Goal: Task Accomplishment & Management: Use online tool/utility

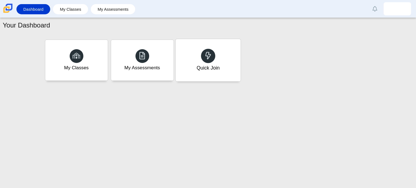
click at [204, 63] on div "Quick Join" at bounding box center [207, 60] width 65 height 42
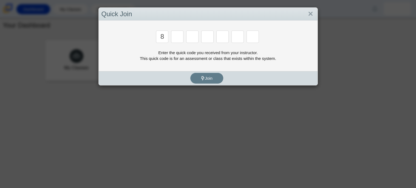
type input "8"
type input "y"
type input "k"
type input "w"
type input "v"
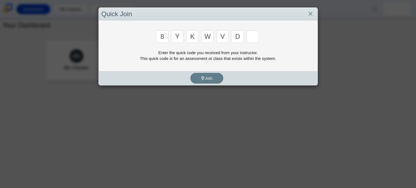
type input "d"
type input "3"
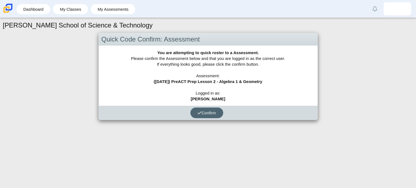
click at [196, 115] on button "Confirm" at bounding box center [206, 112] width 33 height 11
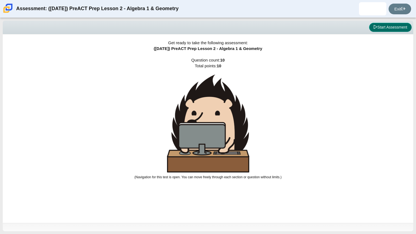
click at [385, 27] on body "Assessment: (9/29/25) PreACT Prep Lesson 2 - Algebra 1 & Geometry Exit Viewing …" at bounding box center [208, 117] width 416 height 234
click at [385, 27] on button "Start Assessment" at bounding box center [390, 27] width 42 height 9
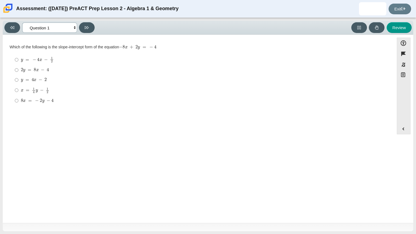
click at [65, 29] on select "Questions Question 1 Question 2 Question 3 Question 4 Question 5 Question 6 Que…" at bounding box center [49, 27] width 55 height 10
click at [22, 22] on select "Questions Question 1 Question 2 Question 3 Question 4 Question 5 Question 6 Que…" at bounding box center [49, 27] width 55 height 10
click at [22, 25] on select "Questions Question 1 Question 2 Question 3 Question 4 Question 5 Question 6 Que…" at bounding box center [49, 27] width 55 height 10
click at [18, 25] on button at bounding box center [12, 27] width 16 height 11
select select "14773eaf-2ca1-47ae-afe7-a624a56f34b3"
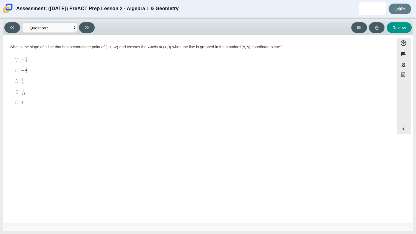
click at [13, 68] on label "− 2 7 negative 2 sevenths" at bounding box center [199, 70] width 376 height 11
click at [15, 68] on input "− 2 7 negative 2 sevenths" at bounding box center [17, 70] width 4 height 11
radio input "true"
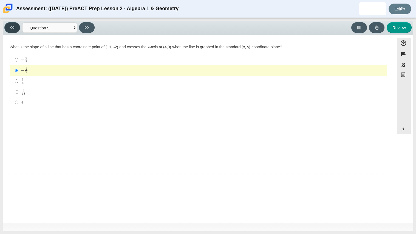
click at [13, 23] on button at bounding box center [12, 27] width 16 height 11
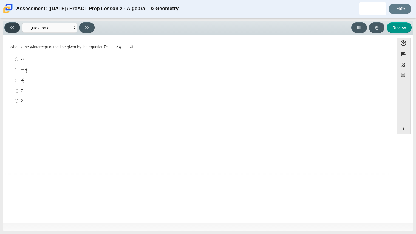
click at [14, 25] on button at bounding box center [12, 27] width 16 height 11
click at [9, 29] on button at bounding box center [12, 27] width 16 height 11
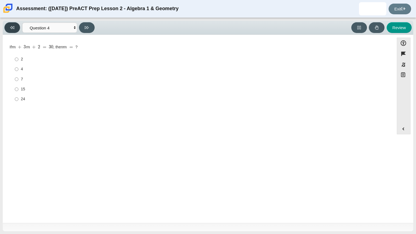
select select "97f4f5fa-a52e-4fed-af51-565bfcdf47cb"
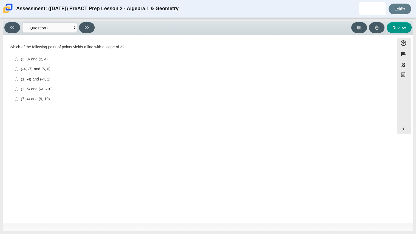
click at [20, 69] on label "(-4, -7) and (6, 0) (-4, -7) and (6, 0)" at bounding box center [199, 69] width 376 height 10
click at [18, 69] on input "(-4, -7) and (6, 0) (-4, -7) and (6, 0)" at bounding box center [17, 69] width 4 height 10
radio input "true"
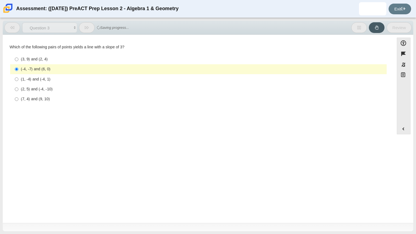
click at [32, 80] on div "(1, -4) and (-4, 1)" at bounding box center [203, 78] width 364 height 5
click at [18, 80] on input "(1, -4) and (-4, 1) (1, -4) and (-4, 1)" at bounding box center [17, 79] width 4 height 10
radio input "true"
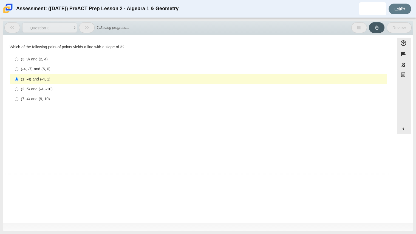
click at [23, 66] on label "(-4, -7) and (6, 0) (-4, -7) and (6, 0)" at bounding box center [199, 69] width 376 height 10
click at [18, 66] on input "(-4, -7) and (6, 0) (-4, -7) and (6, 0)" at bounding box center [17, 69] width 4 height 10
radio input "true"
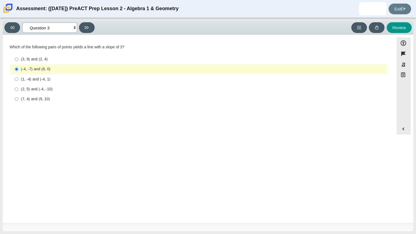
click at [56, 24] on select "Questions Question 1 Question 2 Question 3 Question 4 Question 5 Question 6 Que…" at bounding box center [49, 27] width 55 height 10
click at [55, 25] on select "Questions Question 1 Question 2 Question 3 Question 4 Question 5 Question 6 Que…" at bounding box center [49, 27] width 55 height 10
click at [21, 28] on div "Viewing Question 3 of 10 in Pacing Mode Questions Question 1 Question 2 Questio…" at bounding box center [50, 27] width 92 height 11
click at [16, 27] on button at bounding box center [12, 27] width 16 height 11
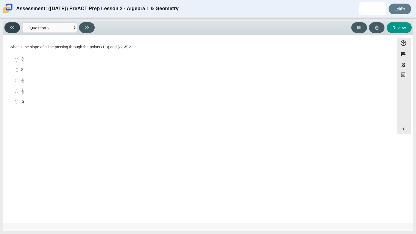
click at [16, 27] on button at bounding box center [12, 27] width 16 height 11
select select "bbf5d072-3e0b-44c4-9a12-6e7c9033f65b"
click at [15, 74] on input "2 y = 8 x − 4 2 y = 8 x − 4" at bounding box center [17, 70] width 4 height 10
radio input "true"
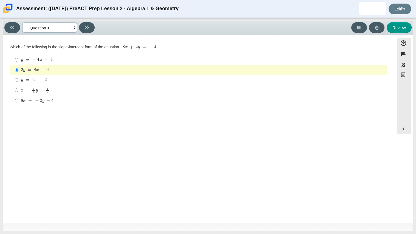
click at [40, 27] on select "Questions Question 1 Question 2 Question 3 Question 4 Question 5 Question 6 Que…" at bounding box center [49, 27] width 55 height 10
click at [126, 60] on div "y = − 4 x − 1 2" at bounding box center [203, 59] width 364 height 6
click at [18, 60] on input "y = − 4 x − 1 2 y = − 4 x − 1 2" at bounding box center [17, 59] width 4 height 11
radio input "true"
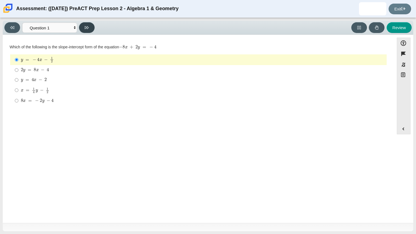
click at [89, 27] on button at bounding box center [87, 27] width 16 height 11
select select "ed62e223-81bd-4cbf-ab48-ab975844bd1f"
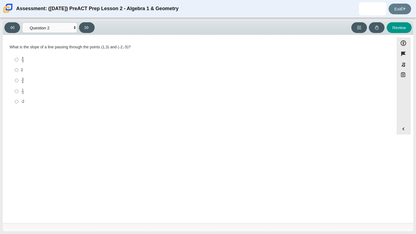
click at [13, 61] on label "8 3 8 thirds" at bounding box center [199, 59] width 376 height 11
click at [15, 61] on input "8 3 8 thirds" at bounding box center [17, 59] width 4 height 11
radio input "true"
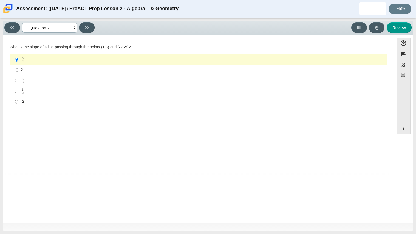
click at [45, 26] on select "Questions Question 1 Question 2 Question 3 Question 4 Question 5 Question 6 Que…" at bounding box center [49, 27] width 55 height 10
click at [98, 22] on div "Review" at bounding box center [254, 27] width 315 height 11
click at [87, 28] on icon at bounding box center [87, 27] width 4 height 4
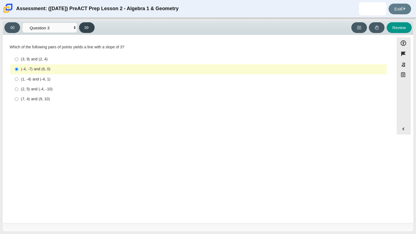
click at [89, 23] on button at bounding box center [87, 27] width 16 height 11
select select "89427bb7-e313-4f00-988f-8b8255897029"
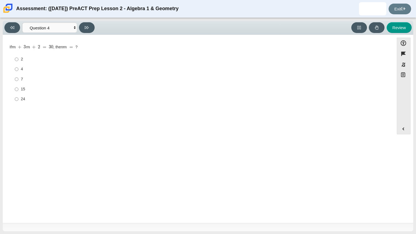
click at [59, 76] on div "7" at bounding box center [203, 78] width 364 height 5
click at [18, 76] on input "7 7" at bounding box center [17, 79] width 4 height 10
radio input "true"
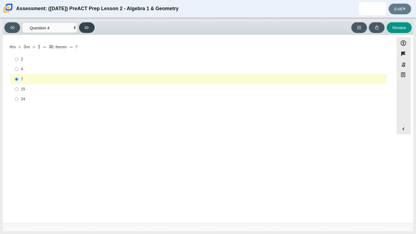
click at [89, 31] on button at bounding box center [87, 27] width 16 height 11
select select "489dcffd-4e6a-49cf-a9d6-ad1d4a911a4e"
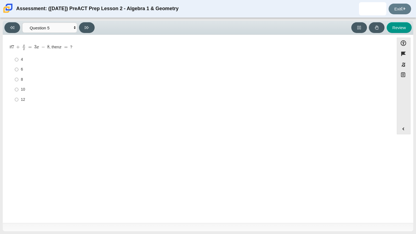
click at [32, 91] on div "10" at bounding box center [203, 89] width 364 height 5
click at [18, 91] on input "10 10" at bounding box center [17, 89] width 4 height 10
radio input "true"
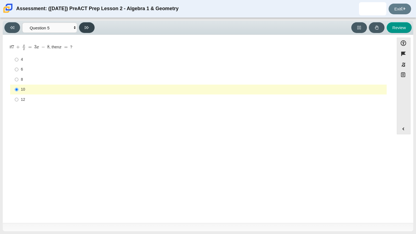
click at [83, 30] on button at bounding box center [87, 27] width 16 height 11
select select "210571de-36a6-4d8e-a361-ceff8ef801dc"
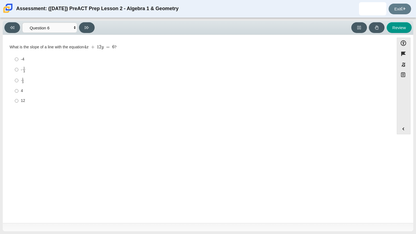
click at [31, 73] on label "- 1 3 -1 third" at bounding box center [199, 69] width 376 height 11
click at [18, 73] on input "- 1 3 -1 third" at bounding box center [17, 69] width 4 height 11
radio input "true"
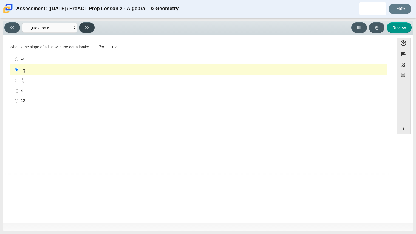
click at [85, 27] on icon at bounding box center [87, 27] width 4 height 4
select select "ec95ace6-bebc-42b8-9428-40567494d4da"
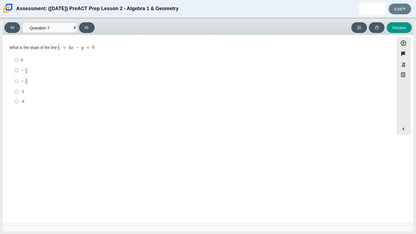
click at [145, 140] on div "Question What is the slope of the line 1 3 + 4 x − y = 0 Responses 4 4 − 1 4 ne…" at bounding box center [198, 106] width 386 height 135
click at [16, 78] on input "− 1 3 negative 1 third" at bounding box center [17, 81] width 4 height 11
radio input "true"
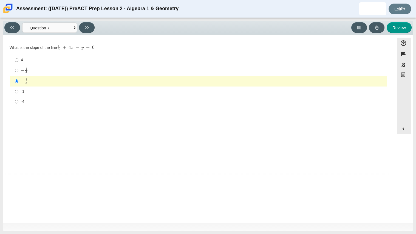
click at [29, 65] on label "− 1 4 negative 1 fourth" at bounding box center [199, 70] width 376 height 11
click at [18, 65] on input "− 1 4 negative 1 fourth" at bounding box center [17, 70] width 4 height 11
radio input "true"
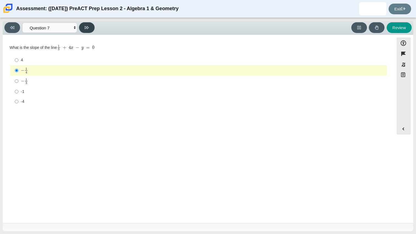
click at [87, 23] on button at bounding box center [87, 27] width 16 height 11
select select "ce81fe10-bf29-4b5e-8bd7-4f47f2fed4d8"
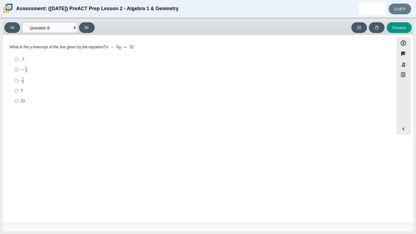
click at [70, 84] on label "7 3 7 thirds" at bounding box center [199, 80] width 376 height 11
click at [18, 84] on input "7 3 7 thirds" at bounding box center [17, 80] width 4 height 11
radio input "true"
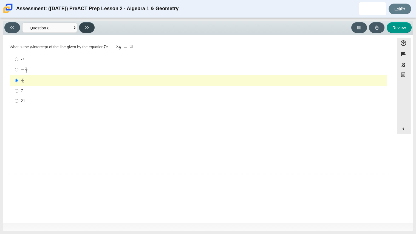
click at [93, 30] on button at bounding box center [87, 27] width 16 height 11
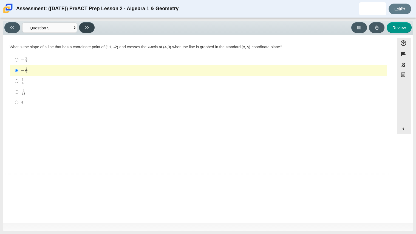
click at [86, 29] on icon at bounding box center [87, 27] width 4 height 4
select select "96b71634-eacb-4f7e-8aef-411727d9bcba"
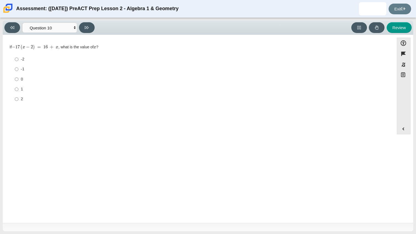
click at [52, 84] on label "0 0" at bounding box center [199, 79] width 376 height 10
click at [18, 84] on input "0 0" at bounding box center [17, 79] width 4 height 10
radio input "true"
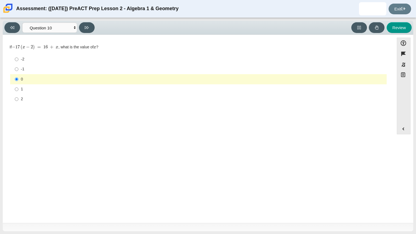
click at [42, 61] on div "-2" at bounding box center [203, 58] width 364 height 5
click at [18, 61] on input "-2 -2" at bounding box center [17, 59] width 4 height 10
radio input "true"
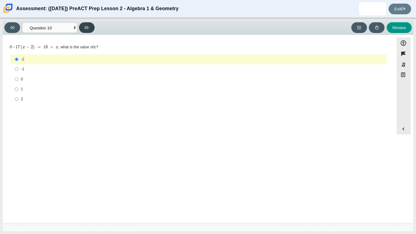
click at [91, 29] on button at bounding box center [87, 27] width 16 height 11
select select "review"
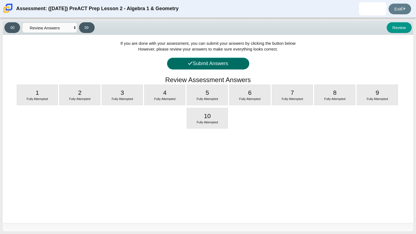
click at [227, 65] on button "Submit Answers" at bounding box center [208, 64] width 82 height 12
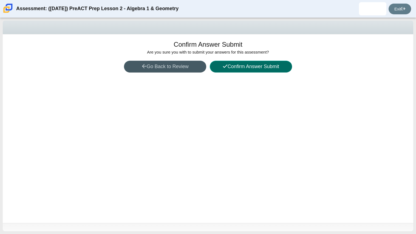
click at [227, 65] on button "Confirm Answer Submit" at bounding box center [251, 67] width 82 height 12
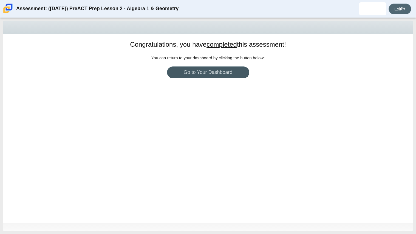
click at [395, 8] on link "Exit" at bounding box center [399, 9] width 22 height 11
